Goal: Task Accomplishment & Management: Use online tool/utility

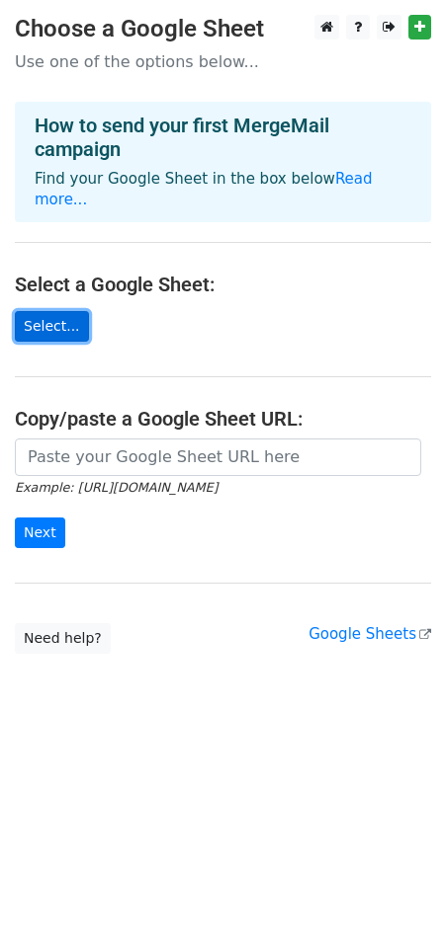
click at [63, 311] on link "Select..." at bounding box center [52, 326] width 74 height 31
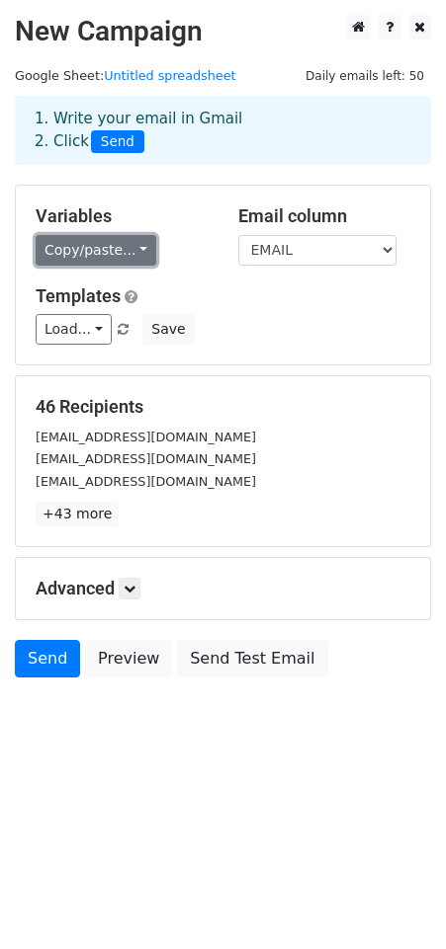
click at [128, 247] on link "Copy/paste..." at bounding box center [96, 250] width 121 height 31
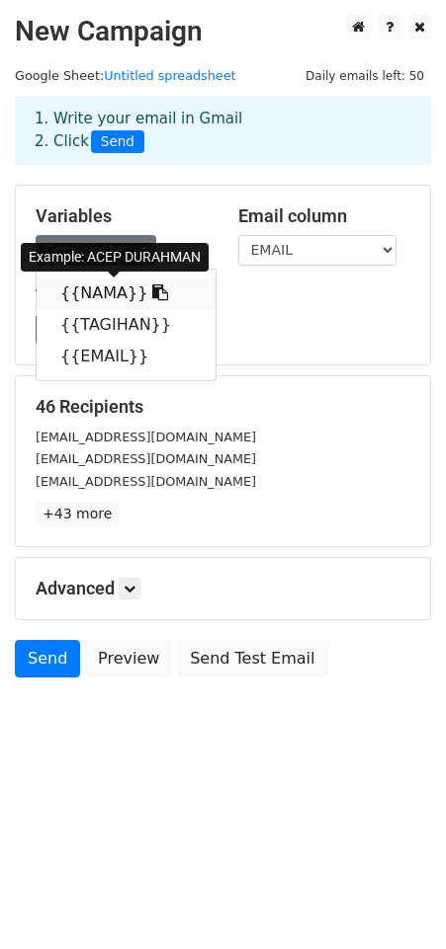
click at [152, 288] on icon at bounding box center [160, 293] width 16 height 16
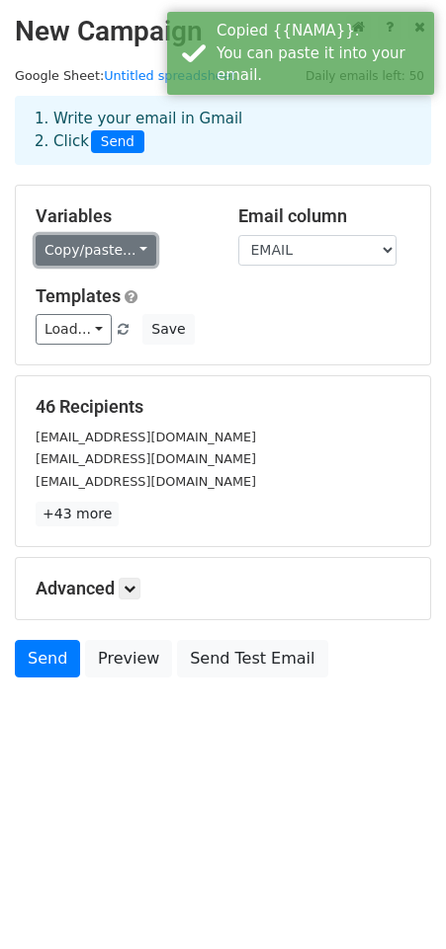
click at [134, 248] on link "Copy/paste..." at bounding box center [96, 250] width 121 height 31
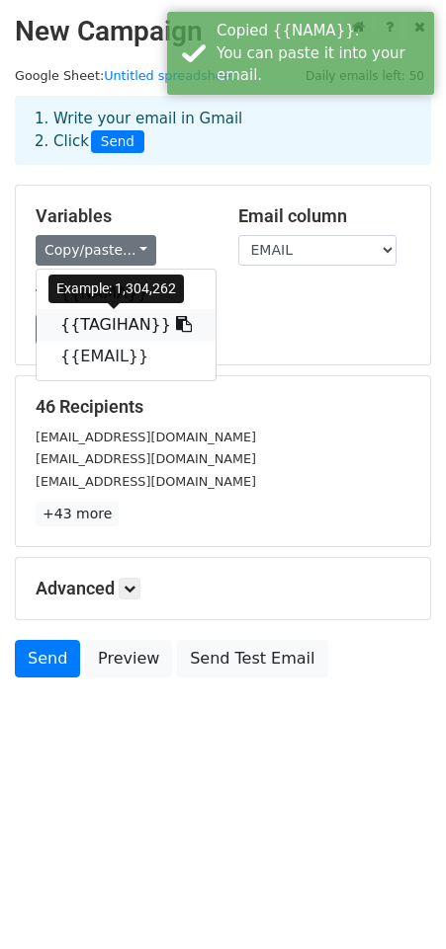
click at [176, 321] on icon at bounding box center [184, 324] width 16 height 16
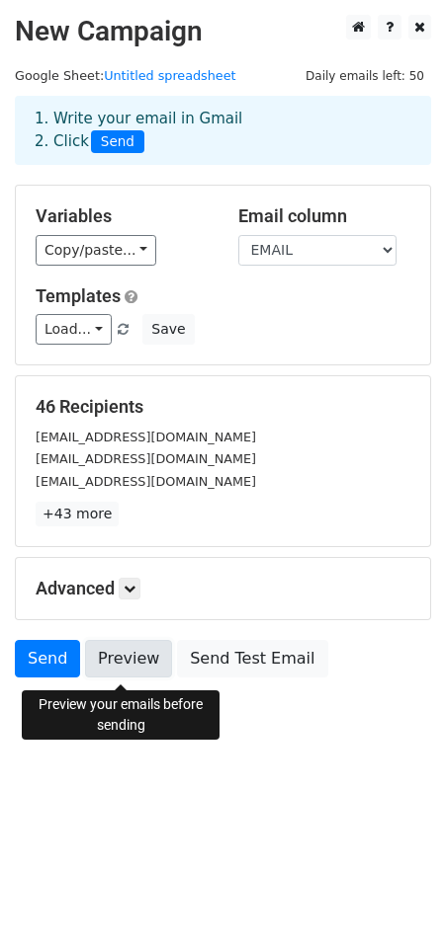
click at [140, 663] on link "Preview" at bounding box center [128, 659] width 87 height 38
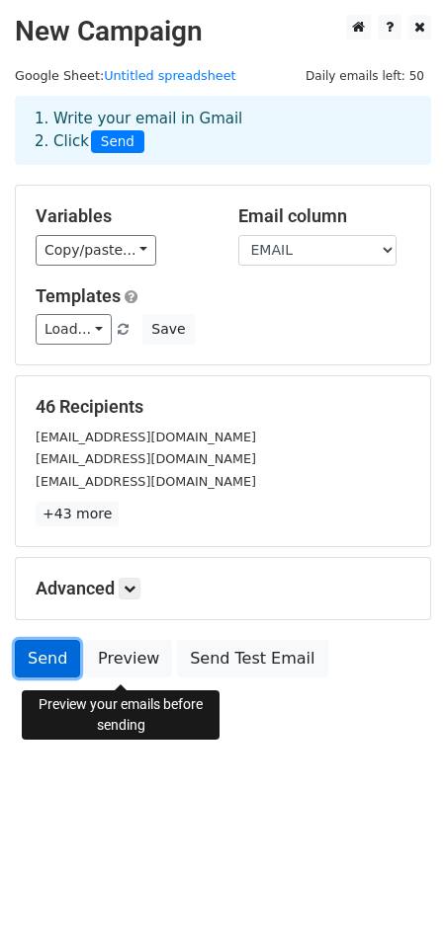
click at [44, 662] on link "Send" at bounding box center [47, 659] width 65 height 38
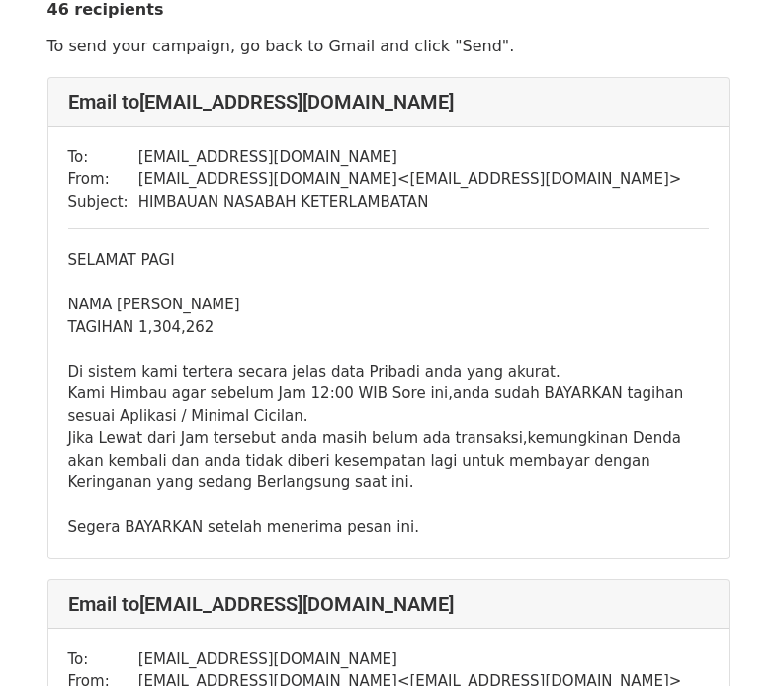
scroll to position [99, 0]
